Goal: Find contact information: Find contact information

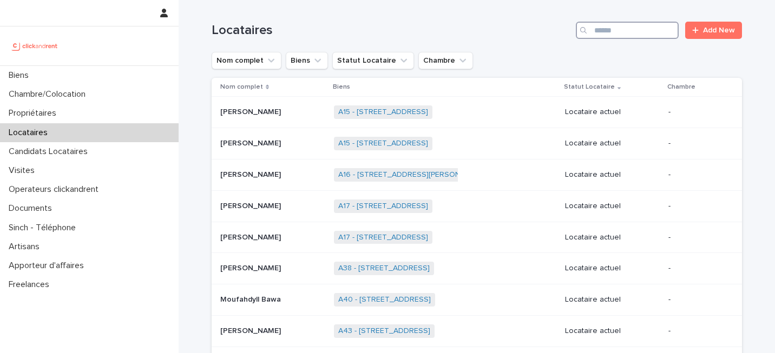
click at [640, 25] on input "Search" at bounding box center [627, 30] width 103 height 17
paste input "*****"
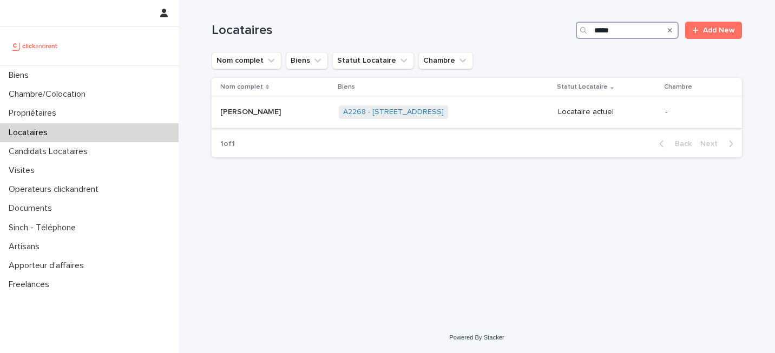
type input "*****"
click at [549, 115] on div "A2268 - [STREET_ADDRESS] + 0" at bounding box center [444, 112] width 211 height 22
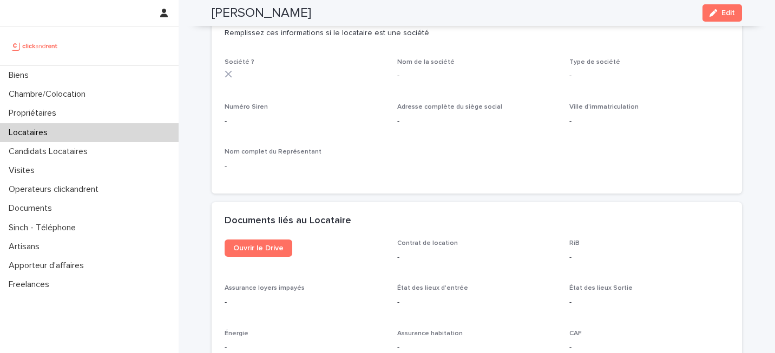
scroll to position [1066, 0]
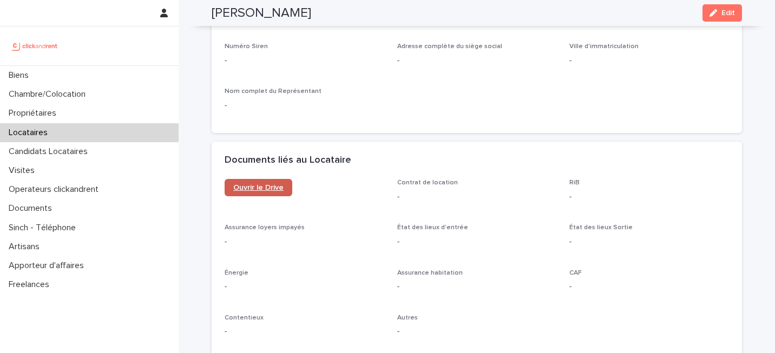
click at [281, 184] on span "Ouvrir le Drive" at bounding box center [258, 188] width 50 height 8
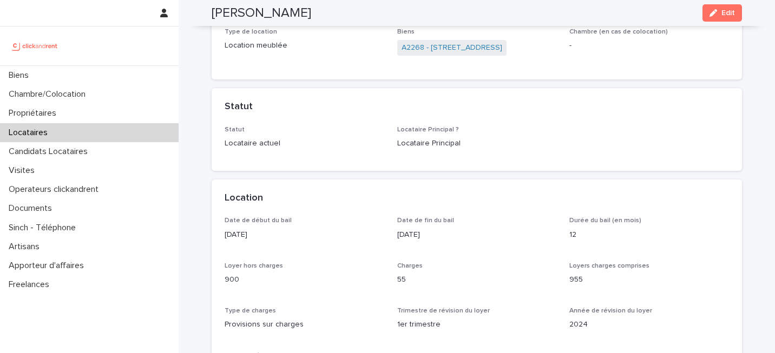
scroll to position [0, 0]
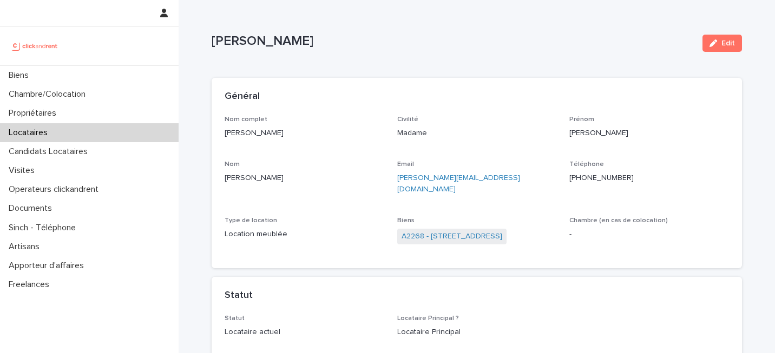
copy div "Location meublée Biens A2268 - [STREET_ADDRESS]"
drag, startPoint x: 390, startPoint y: 227, endPoint x: 508, endPoint y: 231, distance: 118.1
click at [508, 231] on div "Nom complet [PERSON_NAME] Civilité Madame [PERSON_NAME] [PERSON_NAME] Email [PE…" at bounding box center [477, 186] width 505 height 140
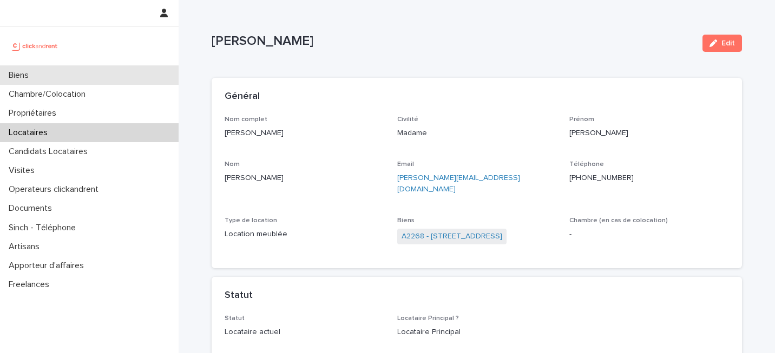
click at [134, 73] on div "Biens" at bounding box center [89, 75] width 179 height 19
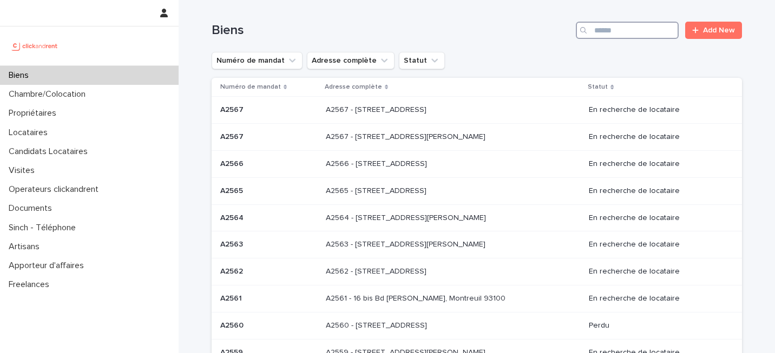
click at [628, 33] on input "Search" at bounding box center [627, 30] width 103 height 17
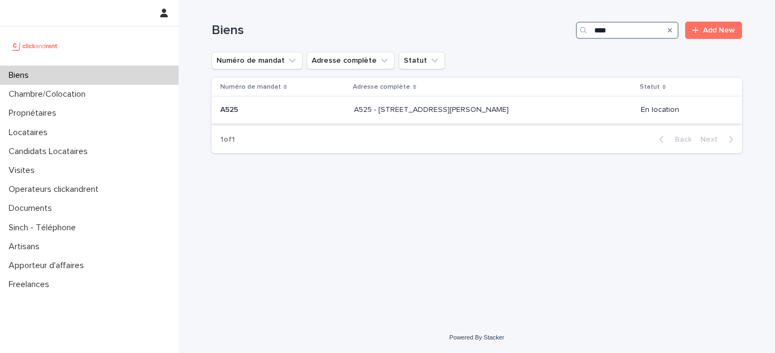
type input "****"
click at [597, 110] on div "A525 - [STREET_ADDRESS][PERSON_NAME] 93130 A525 - [STREET_ADDRESS][PERSON_NAME]" at bounding box center [493, 110] width 278 height 18
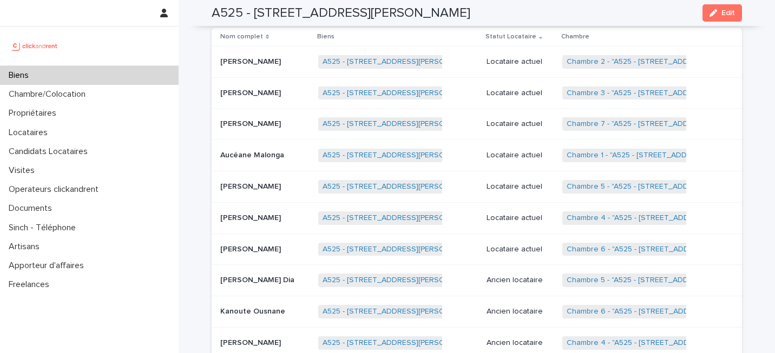
scroll to position [156, 0]
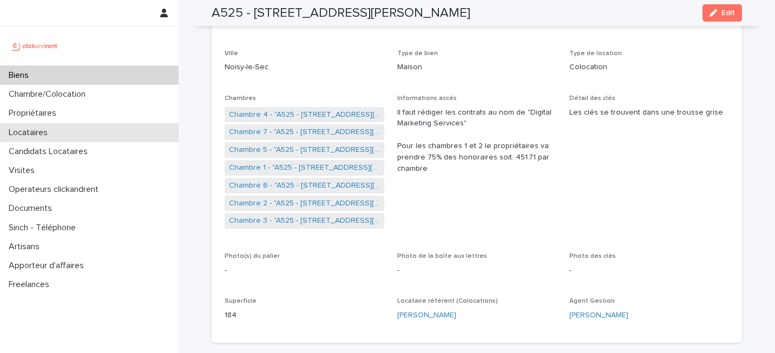
click at [113, 135] on div "Locataires" at bounding box center [89, 132] width 179 height 19
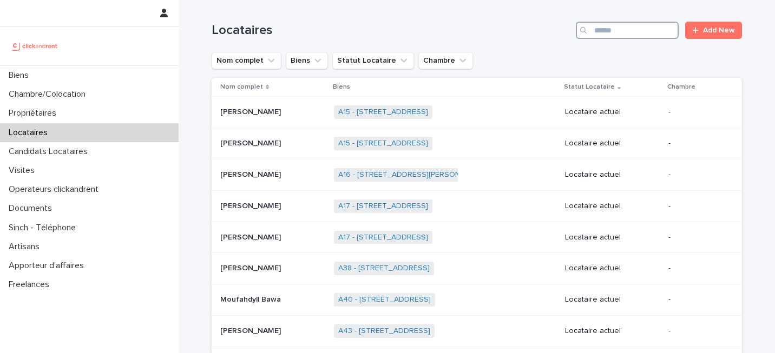
click at [619, 37] on input "Search" at bounding box center [627, 30] width 103 height 17
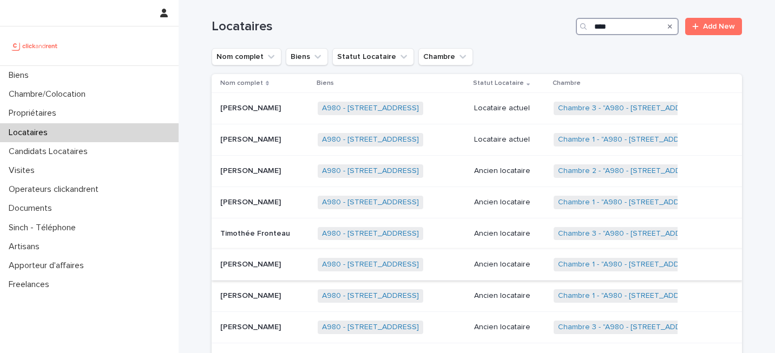
scroll to position [1, 0]
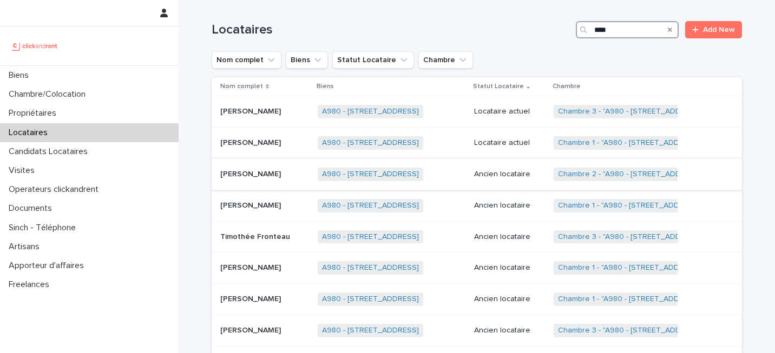
type input "****"
click at [282, 181] on div "Marie-[PERSON_NAME] Marie-[PERSON_NAME]" at bounding box center [264, 175] width 89 height 18
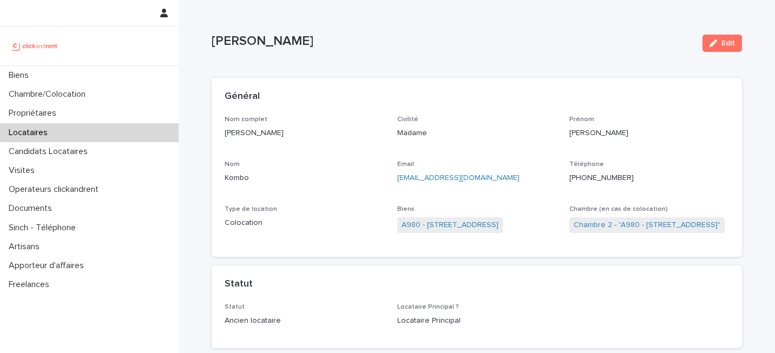
copy p "[PERSON_NAME]"
drag, startPoint x: 341, startPoint y: 43, endPoint x: 216, endPoint y: 45, distance: 125.1
click at [216, 45] on p "[PERSON_NAME]" at bounding box center [453, 42] width 482 height 16
click at [526, 109] on div "Général" at bounding box center [477, 97] width 530 height 38
click at [629, 218] on span "Chambre 2 - "A980 - [STREET_ADDRESS]"" at bounding box center [646, 226] width 155 height 16
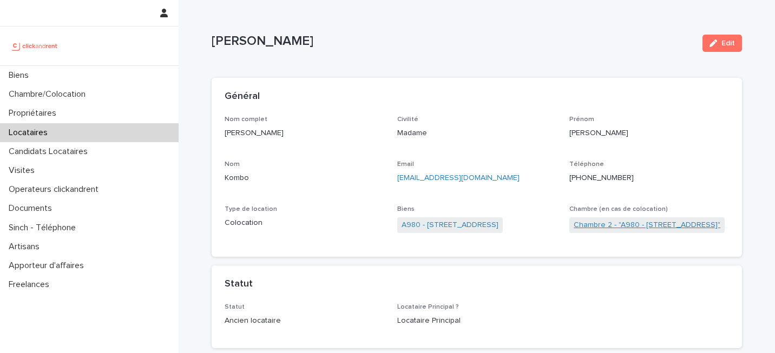
click at [629, 220] on link "Chambre 2 - "A980 - [STREET_ADDRESS]"" at bounding box center [647, 225] width 147 height 11
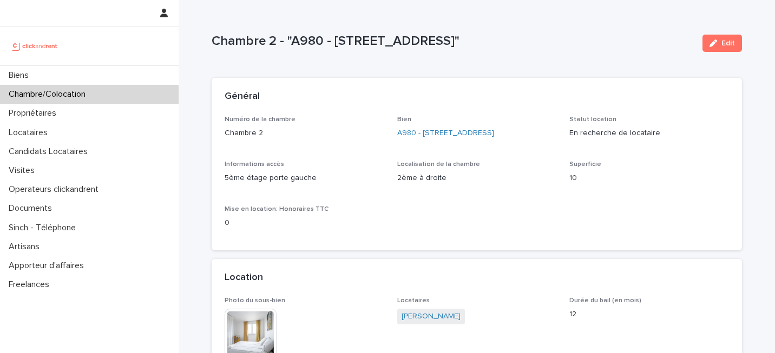
copy p "[STREET_ADDRESS]"
drag, startPoint x: 333, startPoint y: 36, endPoint x: 525, endPoint y: 37, distance: 191.6
click at [525, 37] on p "Chambre 2 - "A980 - [STREET_ADDRESS]"" at bounding box center [453, 42] width 482 height 16
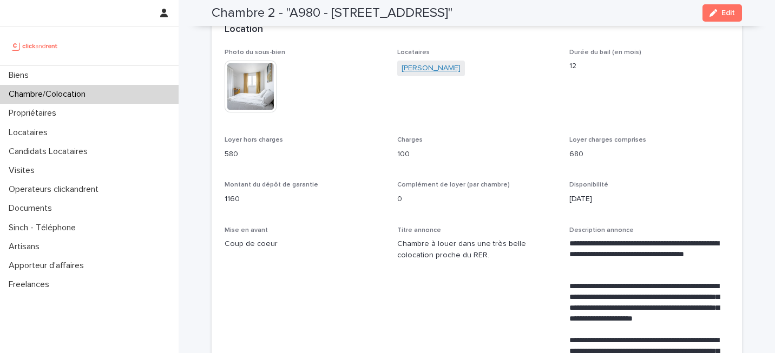
click at [444, 72] on link "[PERSON_NAME]" at bounding box center [431, 68] width 59 height 11
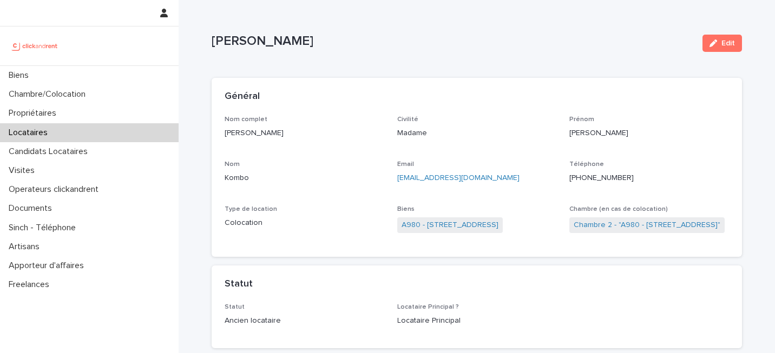
click at [606, 172] on div "[PHONE_NUMBER]" at bounding box center [649, 178] width 160 height 14
click at [606, 173] on p "[PHONE_NUMBER]" at bounding box center [649, 178] width 160 height 11
click at [596, 181] on p "[PHONE_NUMBER]" at bounding box center [649, 178] width 160 height 11
copy p "33758931223"
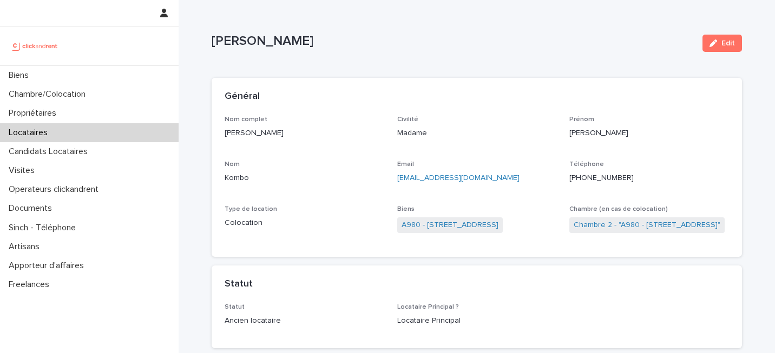
drag, startPoint x: 550, startPoint y: 224, endPoint x: 441, endPoint y: 234, distance: 109.3
click at [442, 234] on div "A980 - [STREET_ADDRESS]" at bounding box center [477, 227] width 160 height 18
click at [513, 183] on p "[EMAIL_ADDRESS][DOMAIN_NAME]" at bounding box center [477, 178] width 160 height 11
copy link "[STREET_ADDRESS]"
drag, startPoint x: 548, startPoint y: 222, endPoint x: 425, endPoint y: 224, distance: 122.3
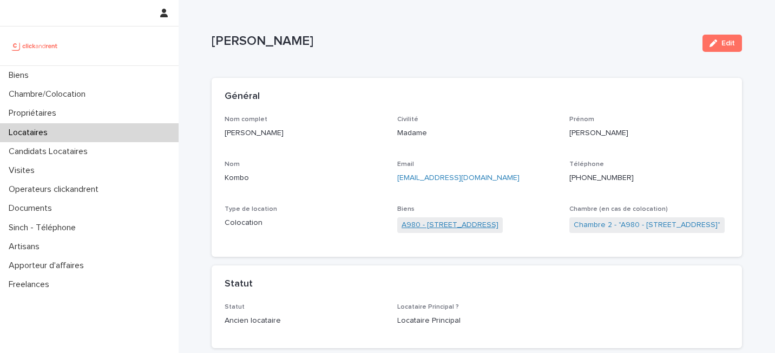
click at [425, 224] on div "A980 - [STREET_ADDRESS]" at bounding box center [477, 227] width 160 height 18
click at [102, 130] on div "Locataires" at bounding box center [89, 132] width 179 height 19
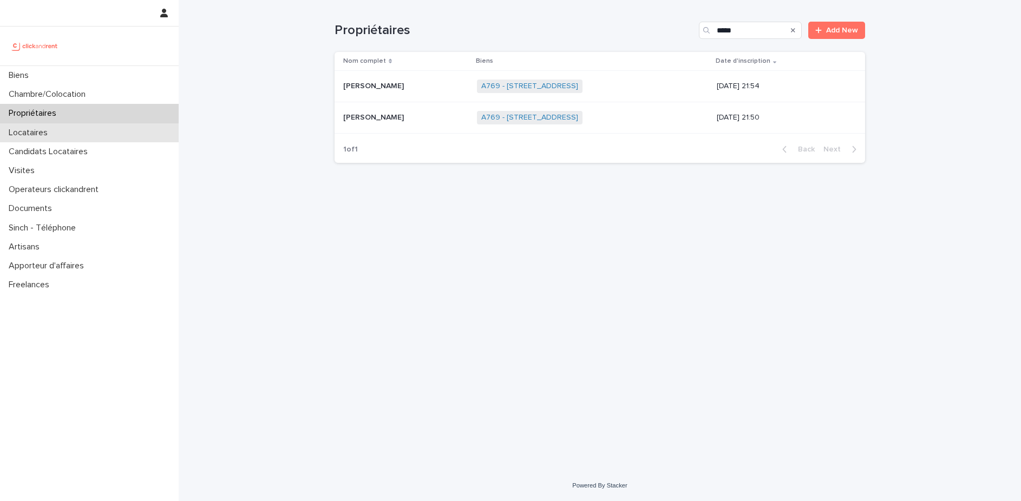
click at [97, 138] on div "Locataires" at bounding box center [89, 132] width 179 height 19
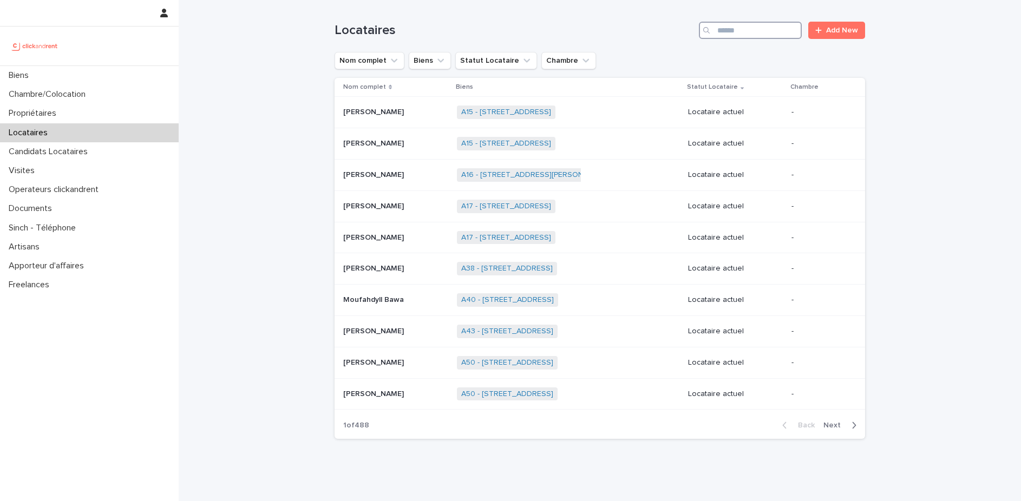
click at [751, 30] on input "Search" at bounding box center [750, 30] width 103 height 17
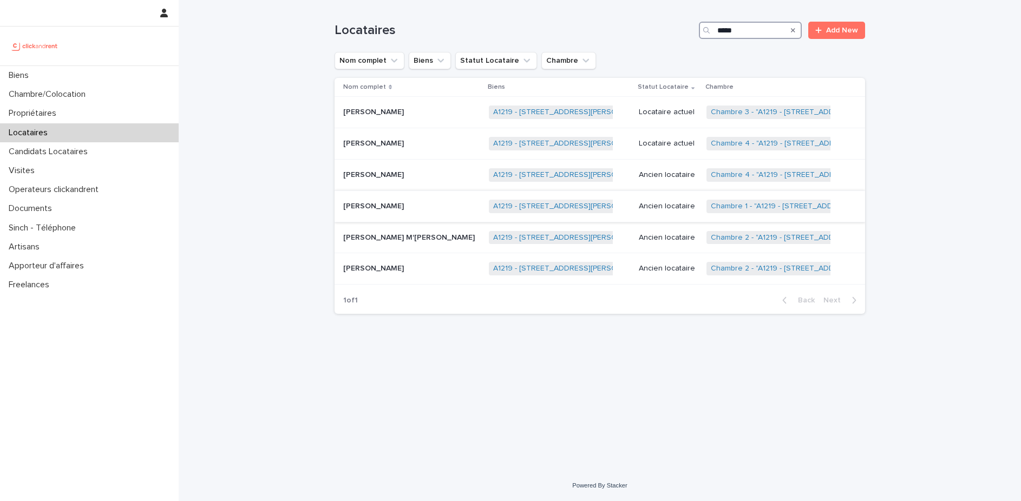
type input "*****"
click at [421, 212] on div "Antoine Richard Antoine Richard" at bounding box center [411, 207] width 137 height 18
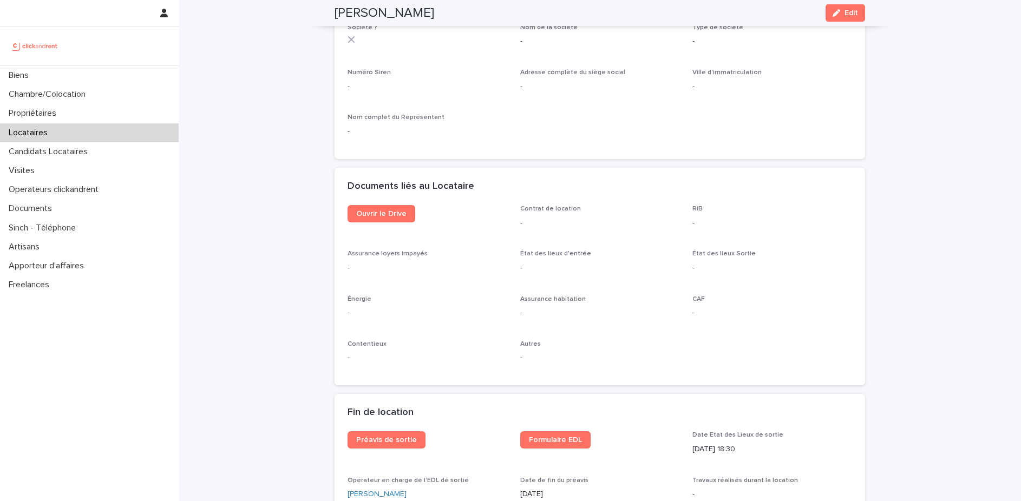
scroll to position [1070, 0]
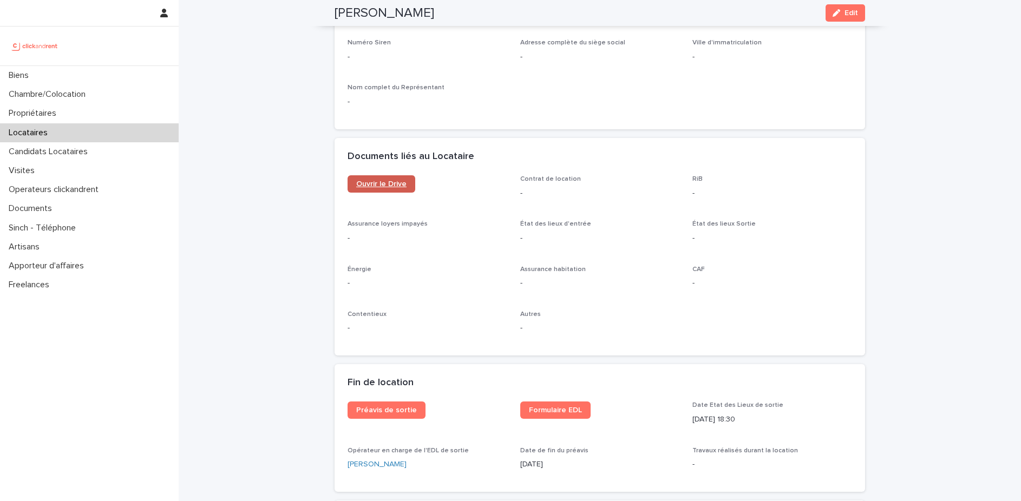
click at [388, 175] on link "Ouvrir le Drive" at bounding box center [382, 183] width 68 height 17
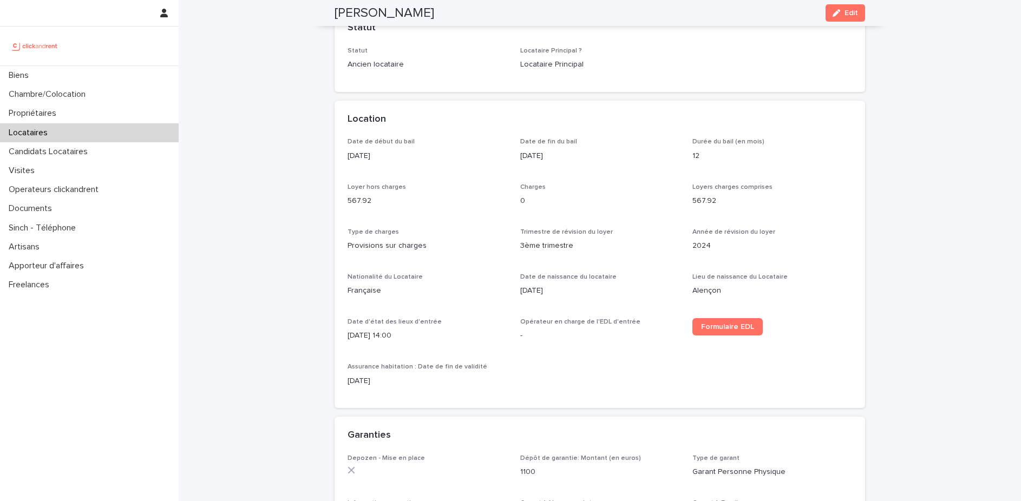
scroll to position [0, 0]
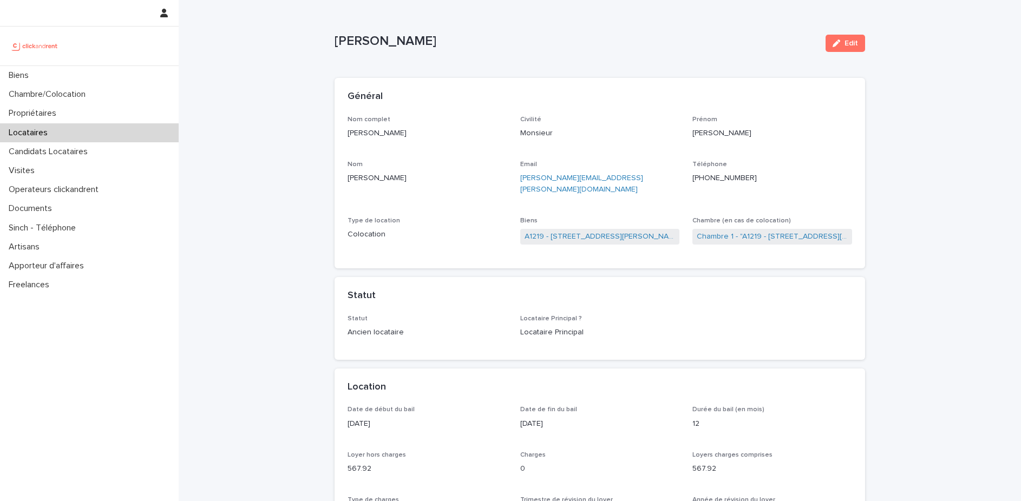
drag, startPoint x: 335, startPoint y: 41, endPoint x: 431, endPoint y: 41, distance: 96.4
click at [431, 41] on p "Antoine Richard" at bounding box center [576, 42] width 482 height 16
copy p "Antoine Richard"
